Goal: Navigation & Orientation: Find specific page/section

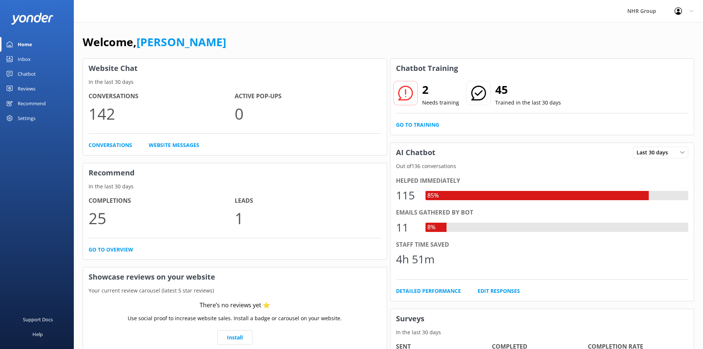
click at [19, 60] on div "Inbox" at bounding box center [24, 59] width 13 height 15
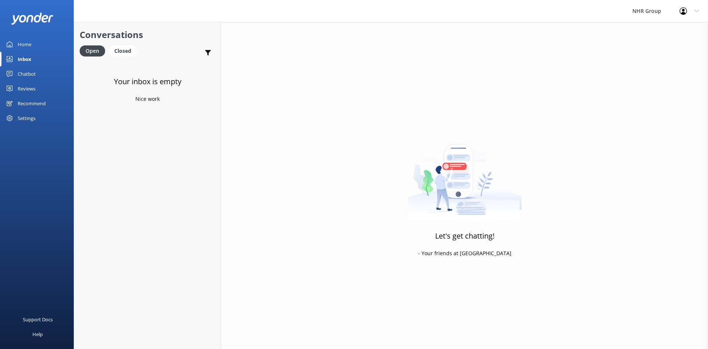
click at [24, 44] on div "Home" at bounding box center [25, 44] width 14 height 15
